Goal: Book appointment/travel/reservation

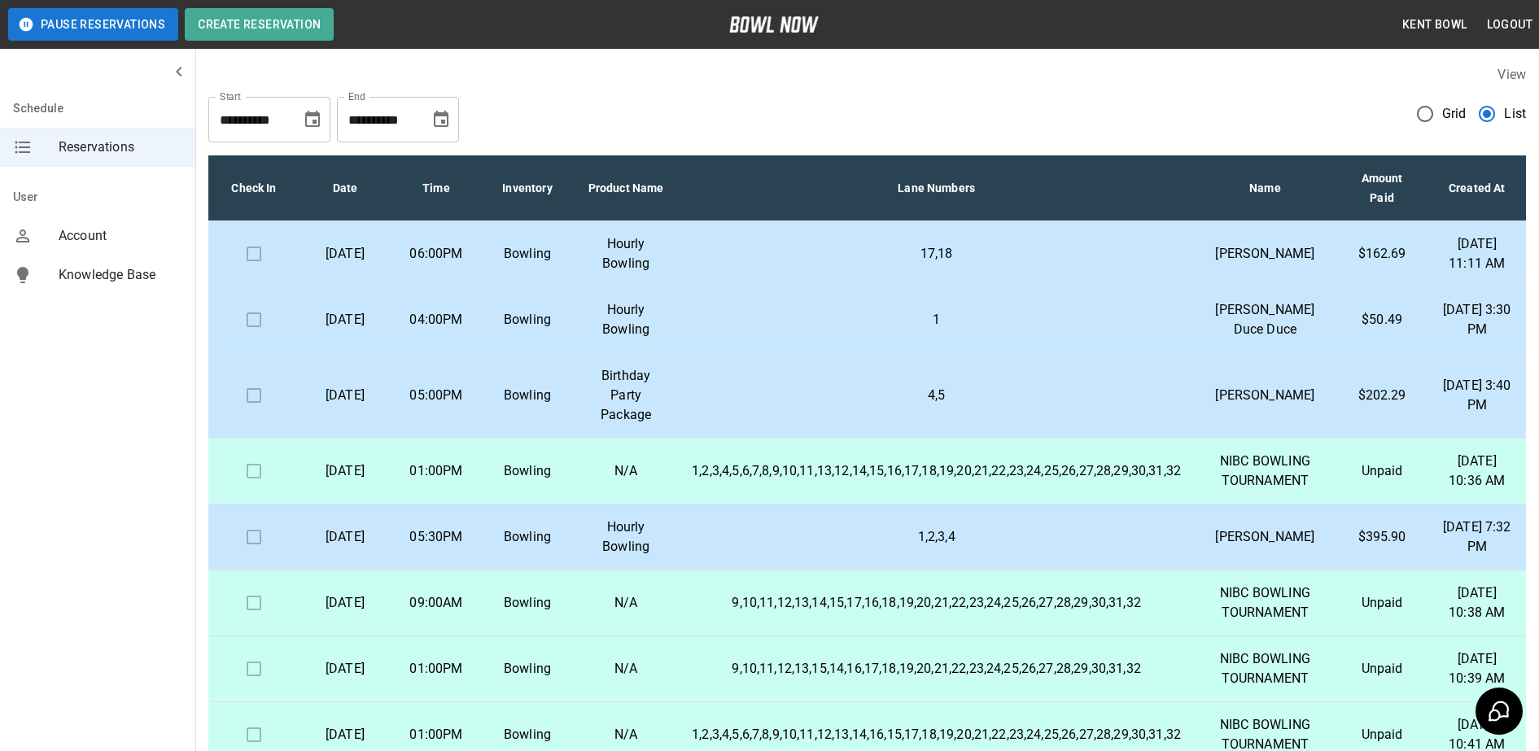
click at [720, 330] on p "1" at bounding box center [936, 320] width 489 height 20
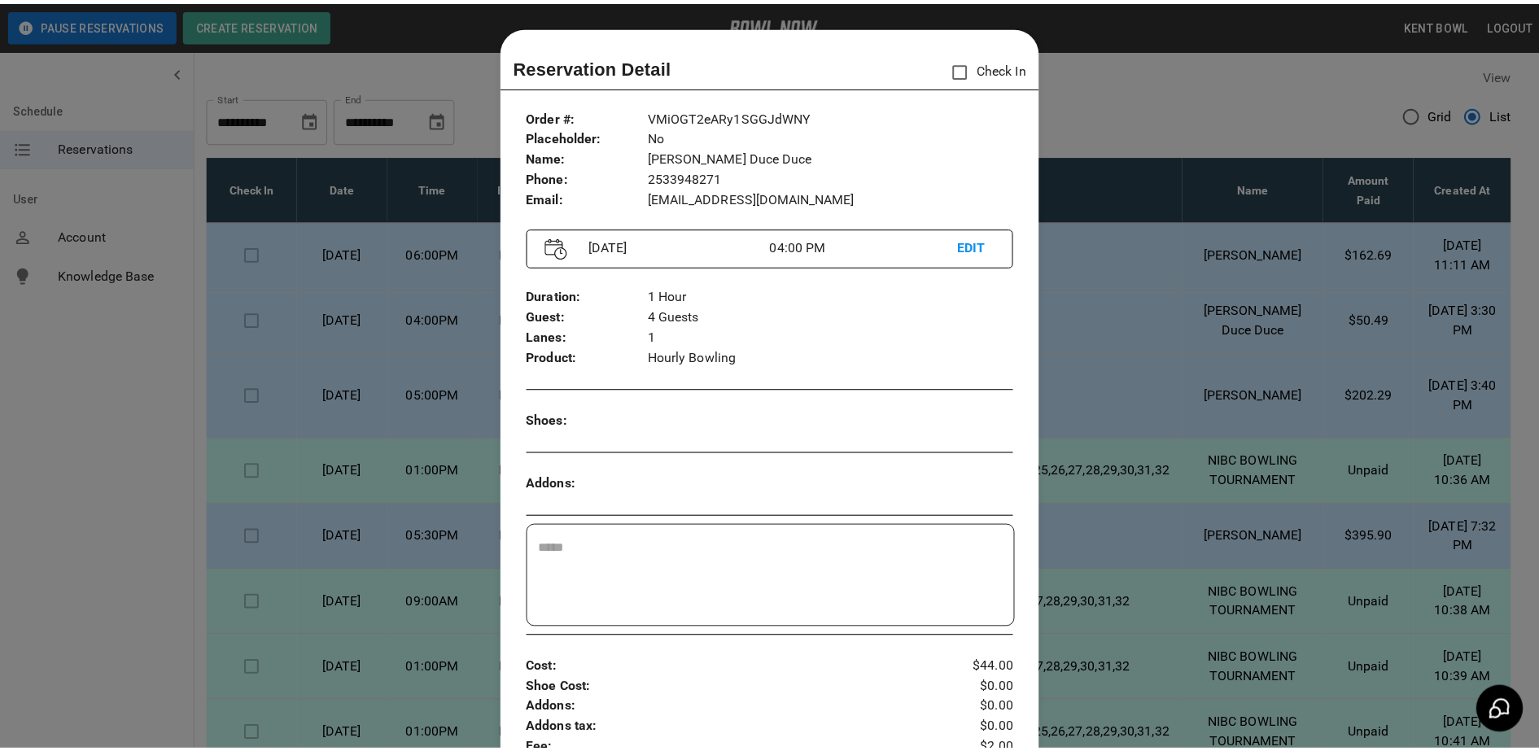
scroll to position [26, 0]
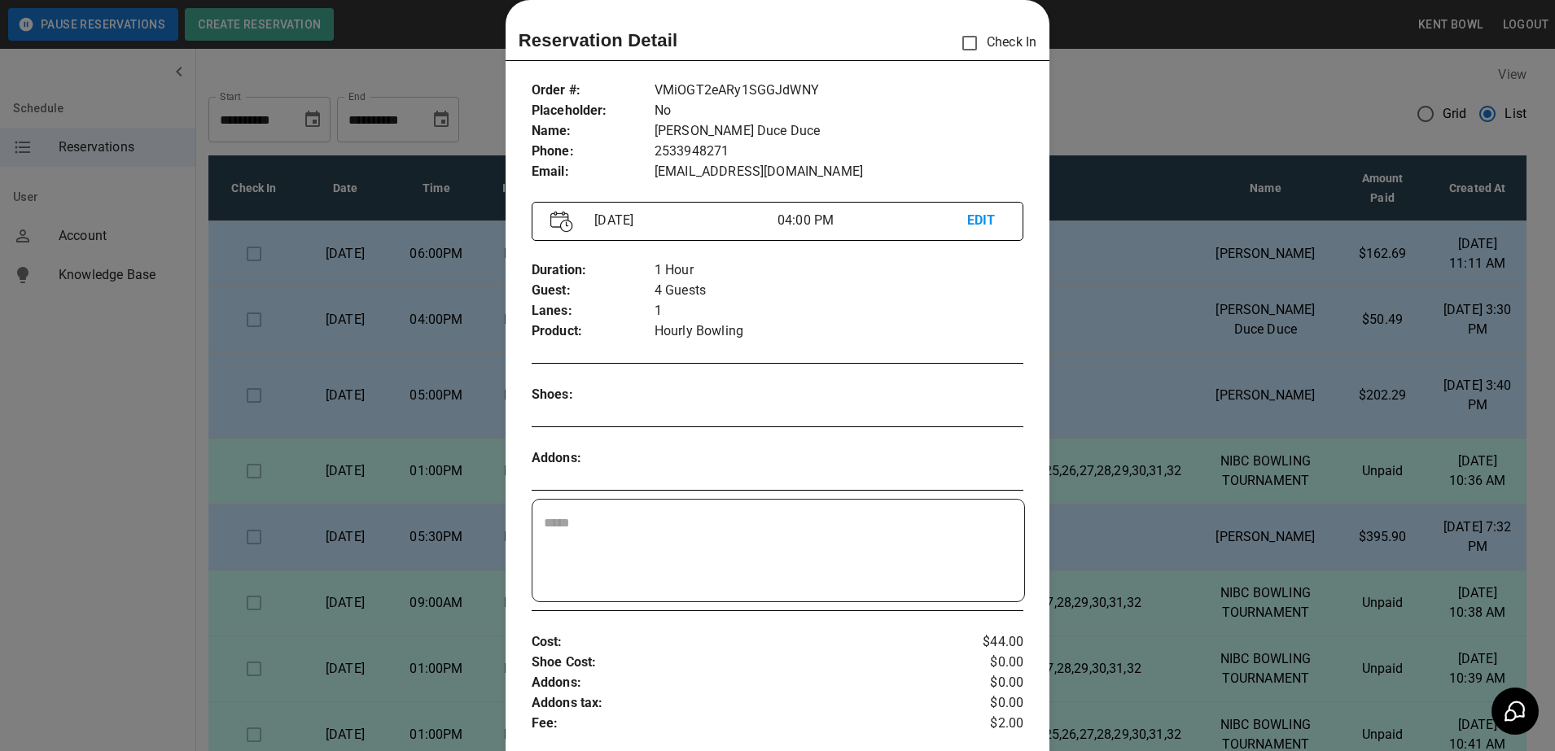
click at [56, 383] on div at bounding box center [777, 375] width 1555 height 751
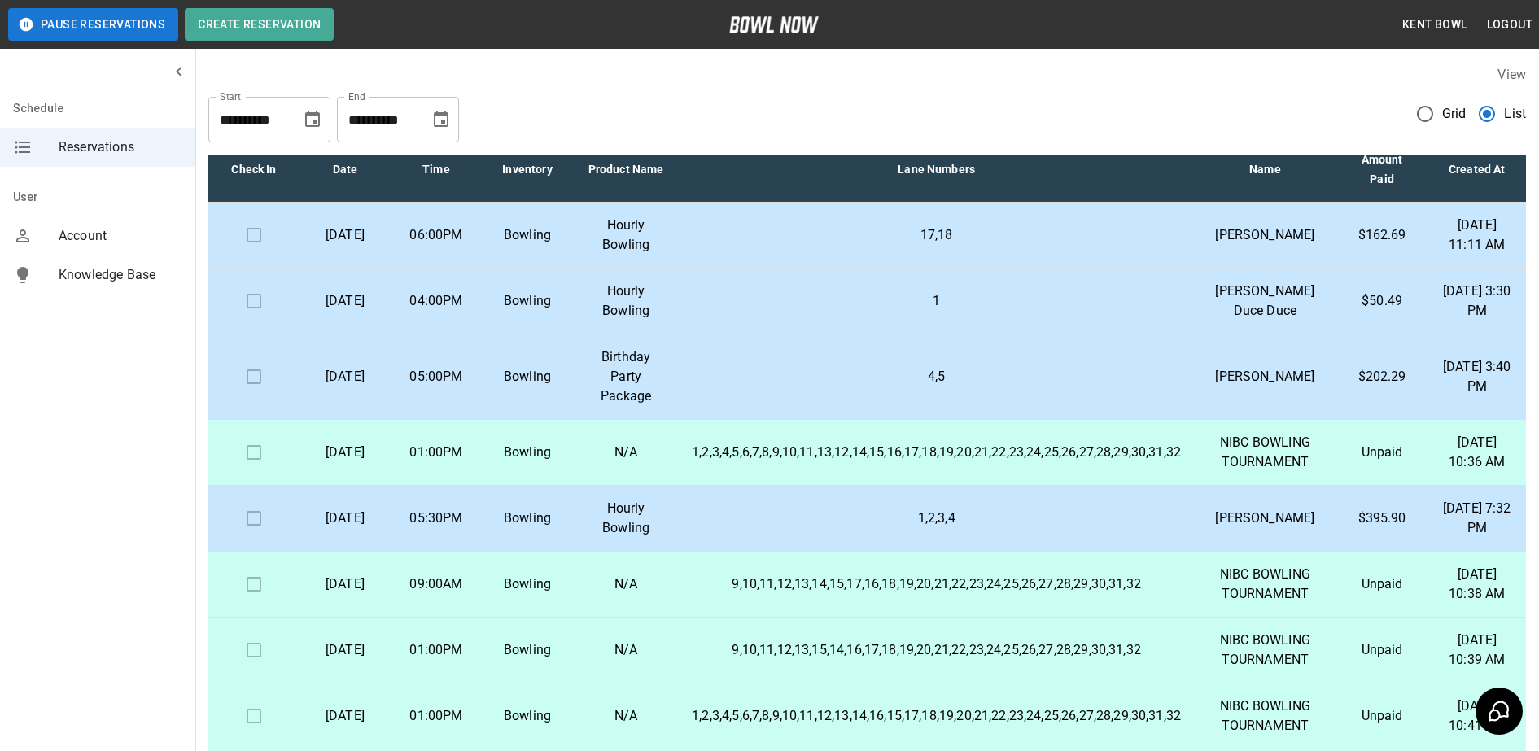
scroll to position [0, 0]
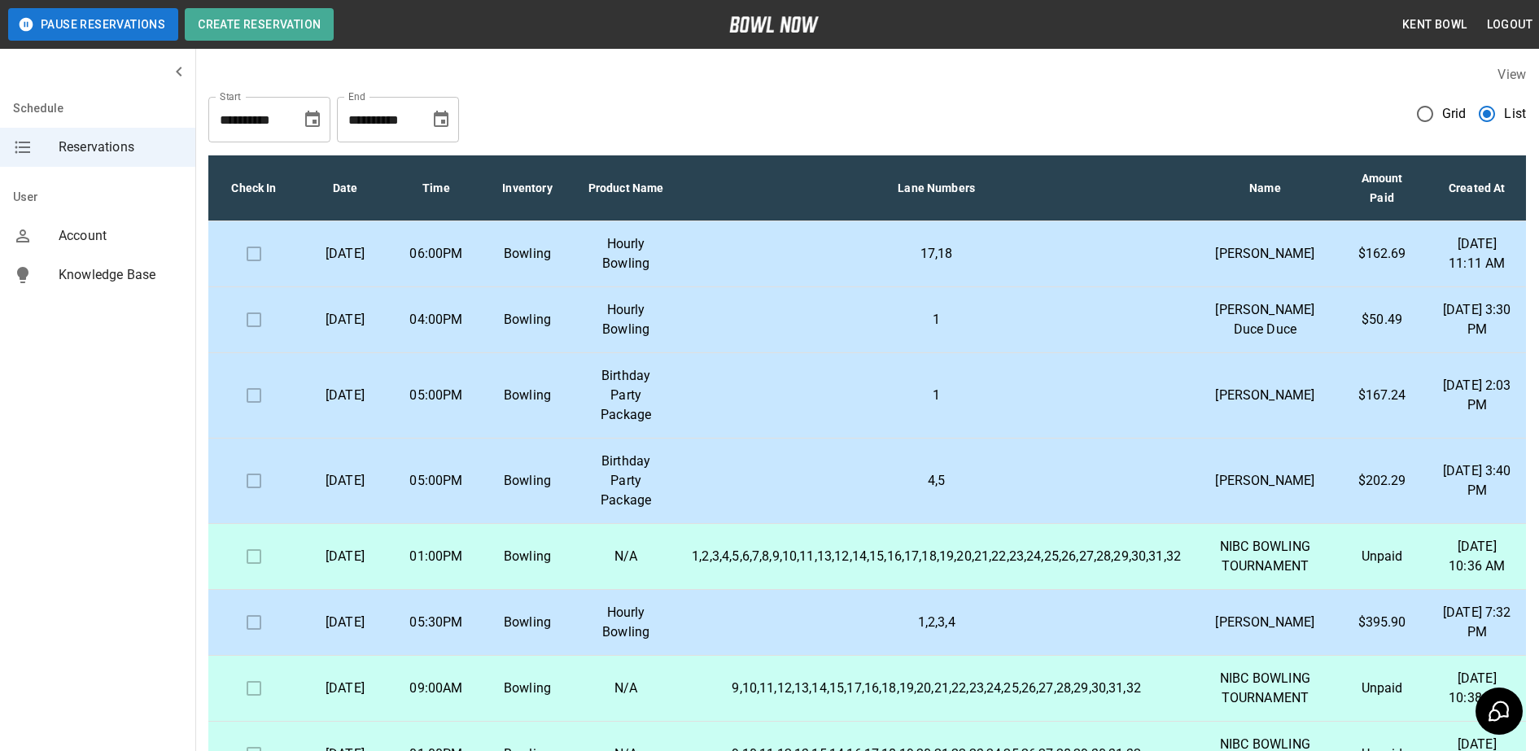
click at [1074, 405] on p "1" at bounding box center [936, 396] width 489 height 20
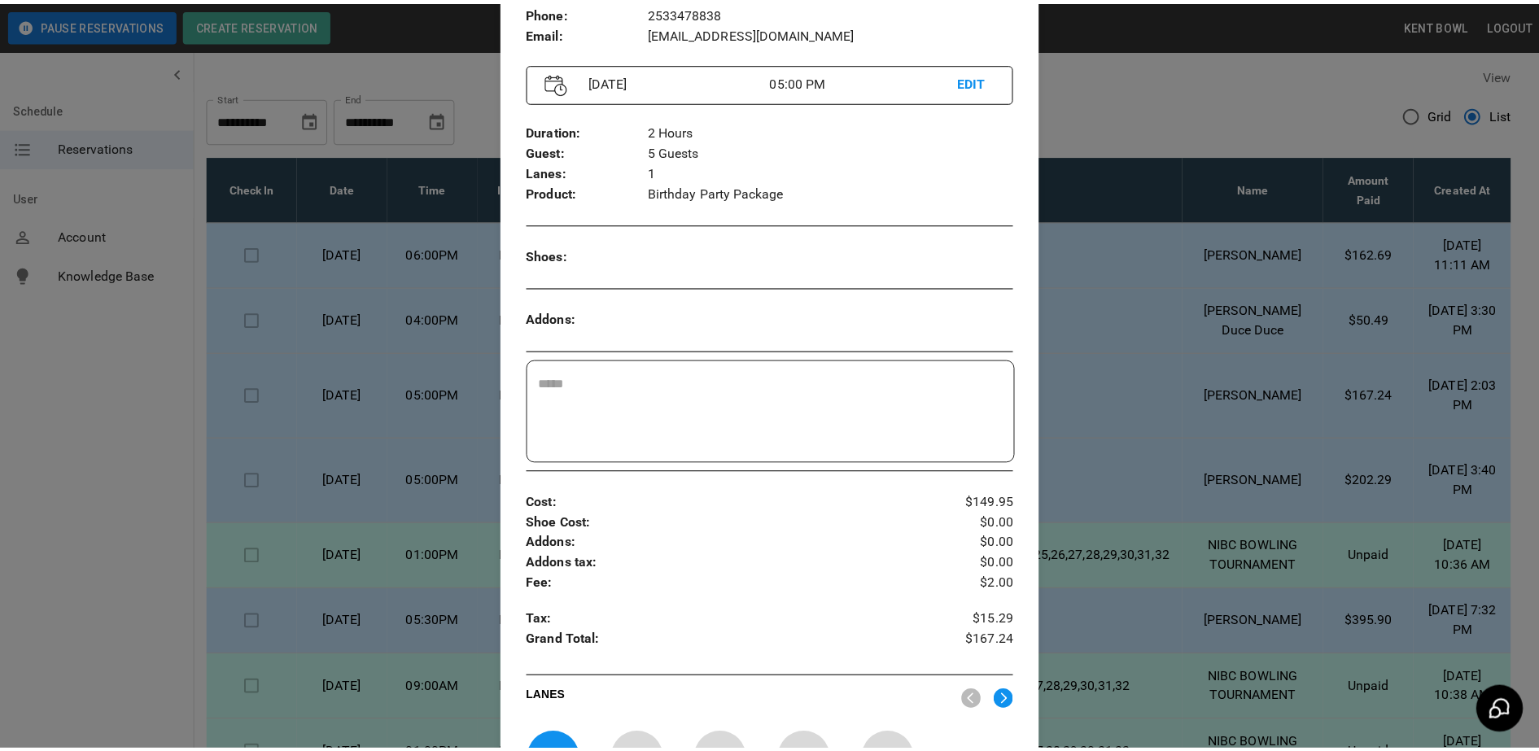
scroll to position [148, 0]
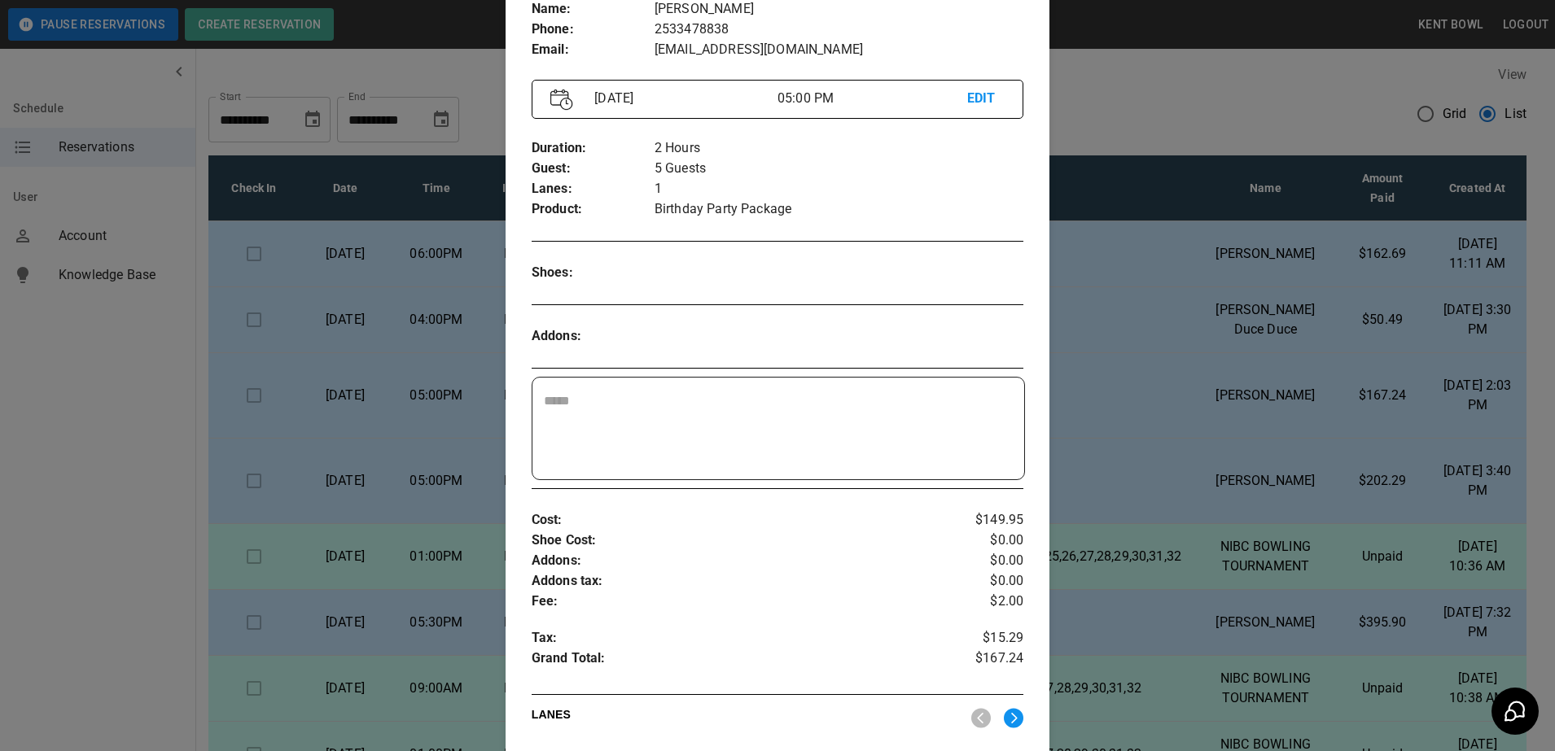
click at [69, 446] on div at bounding box center [777, 375] width 1555 height 751
